Goal: Use online tool/utility

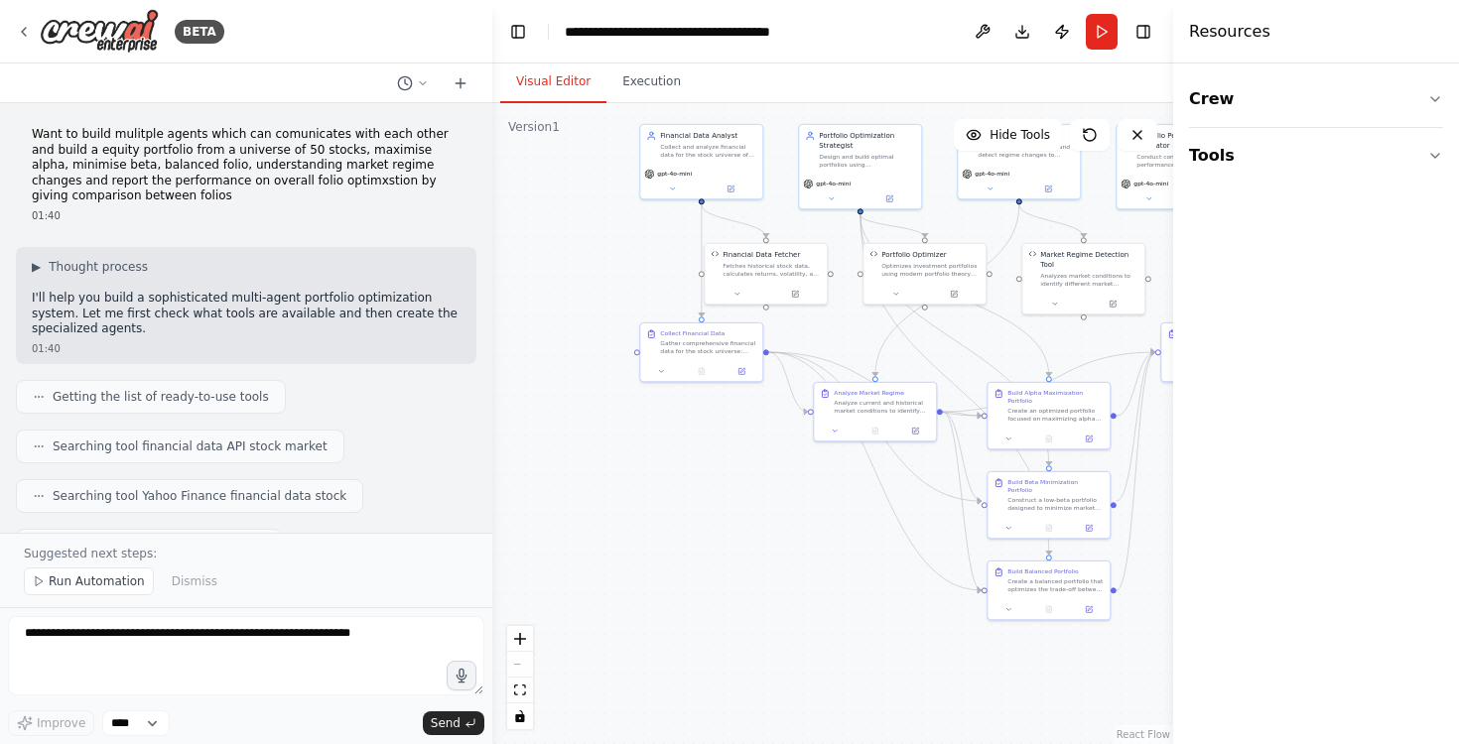
scroll to position [3538, 0]
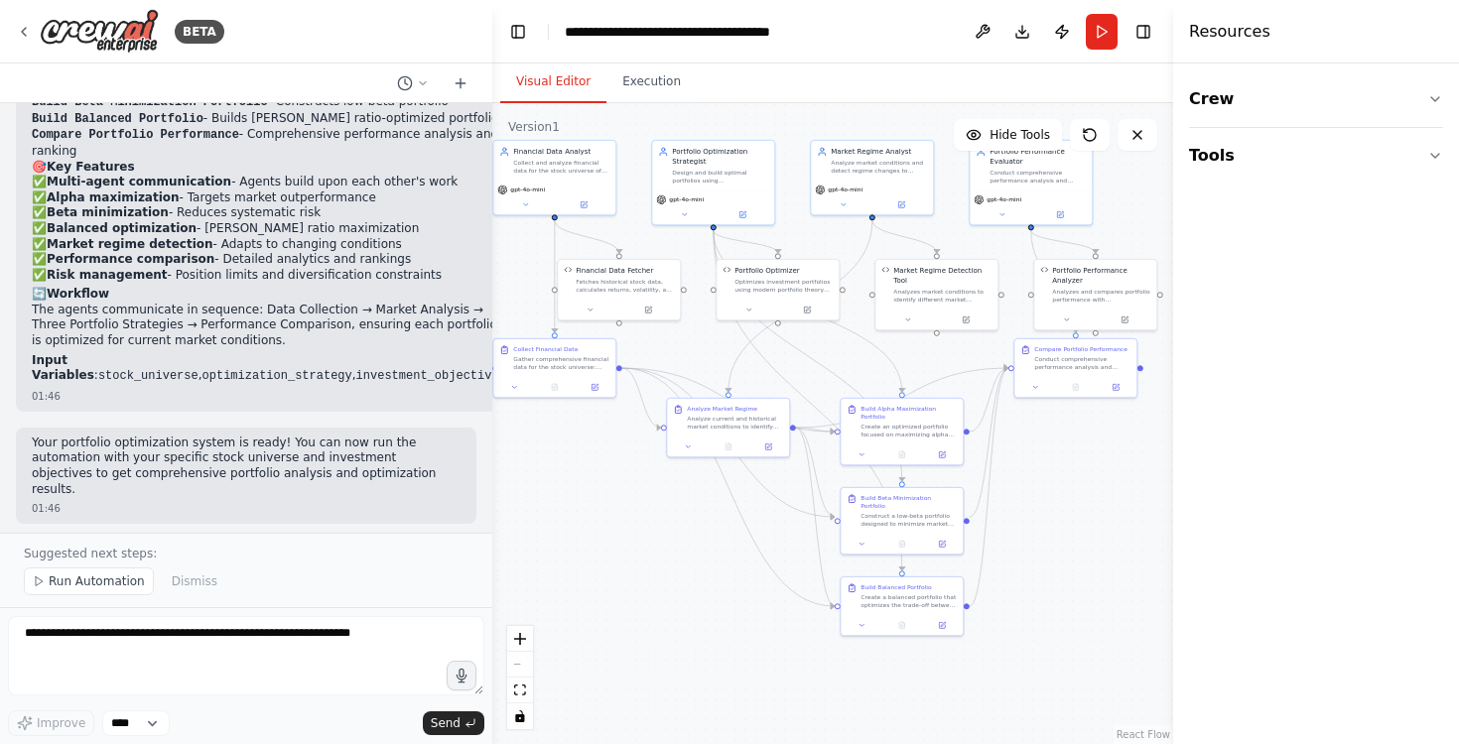
drag, startPoint x: 753, startPoint y: 489, endPoint x: 613, endPoint y: 508, distance: 141.2
click at [613, 508] on div ".deletable-edge-delete-btn { width: 20px; height: 20px; border: 0px solid #ffff…" at bounding box center [832, 423] width 681 height 641
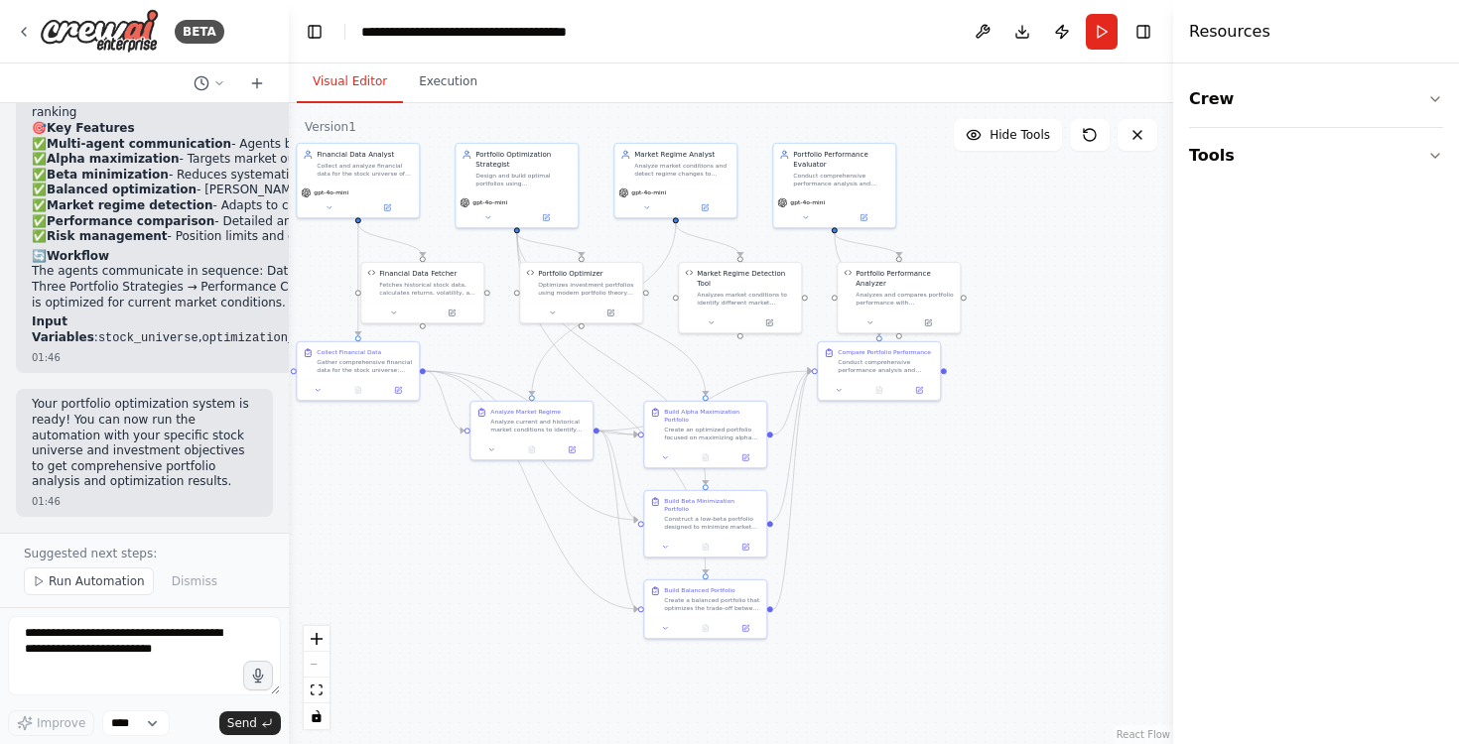
drag, startPoint x: 491, startPoint y: 445, endPoint x: 277, endPoint y: 445, distance: 214.3
click at [276, 445] on div "BETA Want to build mulitple agents which can comunicates with each other and bu…" at bounding box center [729, 372] width 1459 height 744
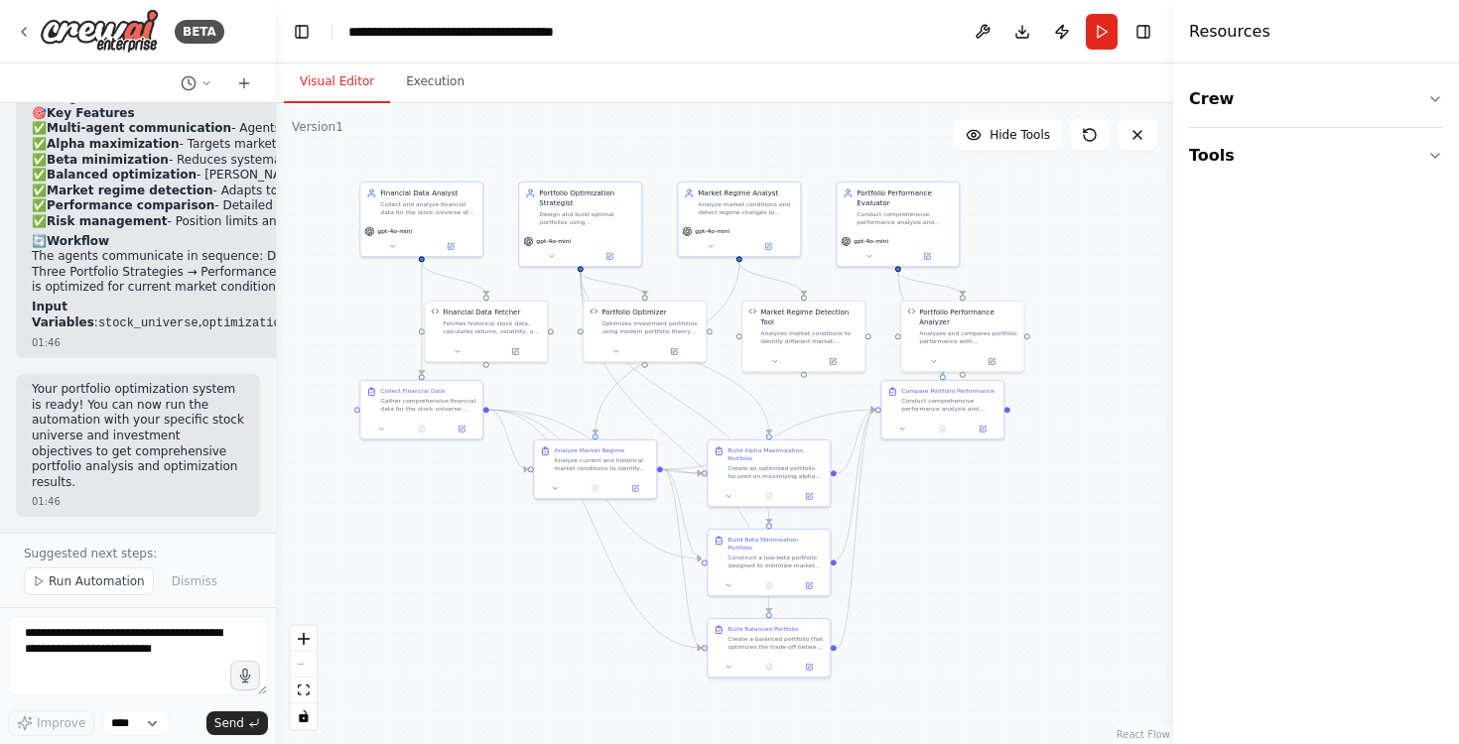
drag, startPoint x: 401, startPoint y: 466, endPoint x: 477, endPoint y: 505, distance: 85.7
click at [477, 505] on div ".deletable-edge-delete-btn { width: 20px; height: 20px; border: 0px solid #ffff…" at bounding box center [724, 423] width 897 height 641
click at [797, 326] on div "Market Regime Detection Tool Analyzes market conditions to identify different m…" at bounding box center [809, 325] width 98 height 38
click at [1015, 37] on button "Download" at bounding box center [1022, 32] width 32 height 36
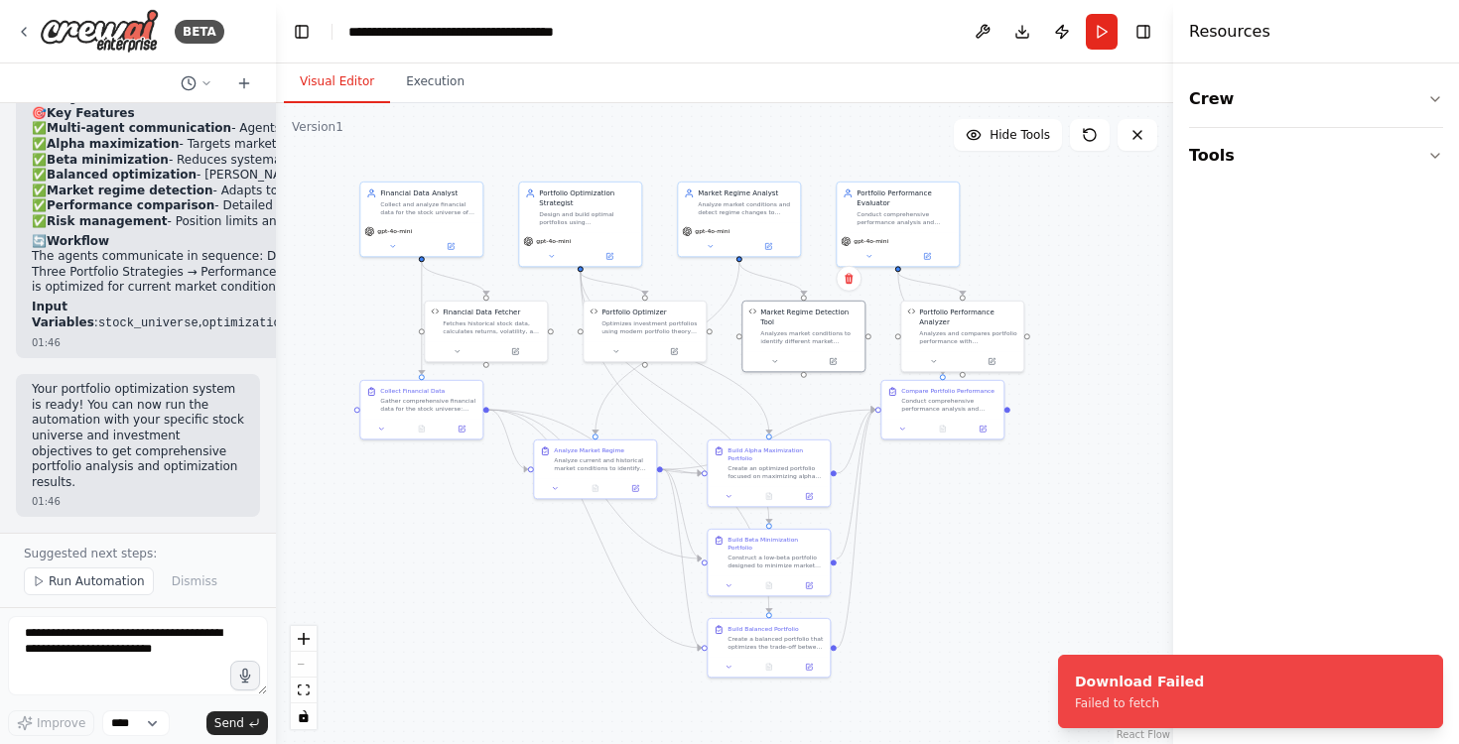
click at [1225, 466] on div "Crew Tools" at bounding box center [1316, 404] width 286 height 681
click at [1093, 142] on icon at bounding box center [1090, 135] width 16 height 16
click at [1093, 130] on icon at bounding box center [1090, 135] width 12 height 12
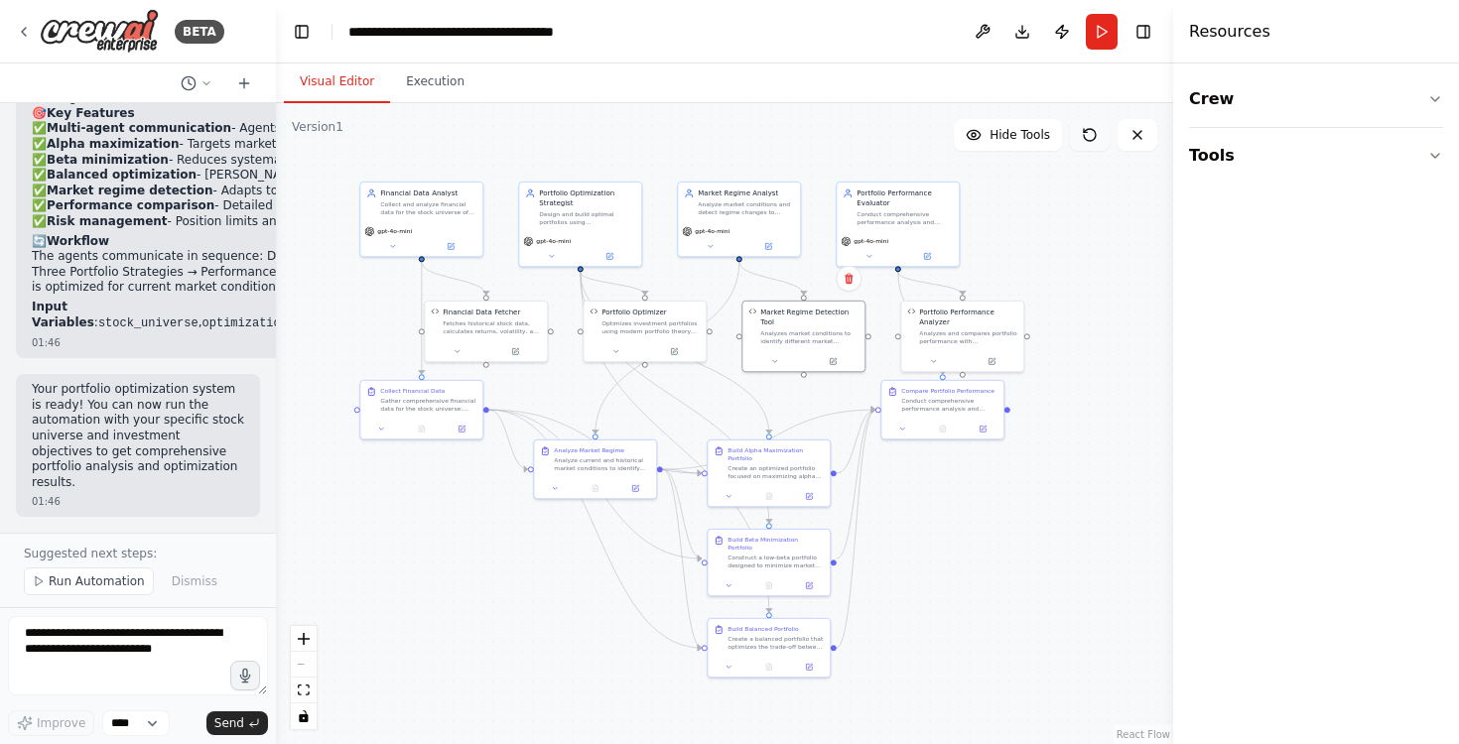
click at [1087, 143] on button at bounding box center [1090, 135] width 40 height 32
